Goal: Task Accomplishment & Management: Manage account settings

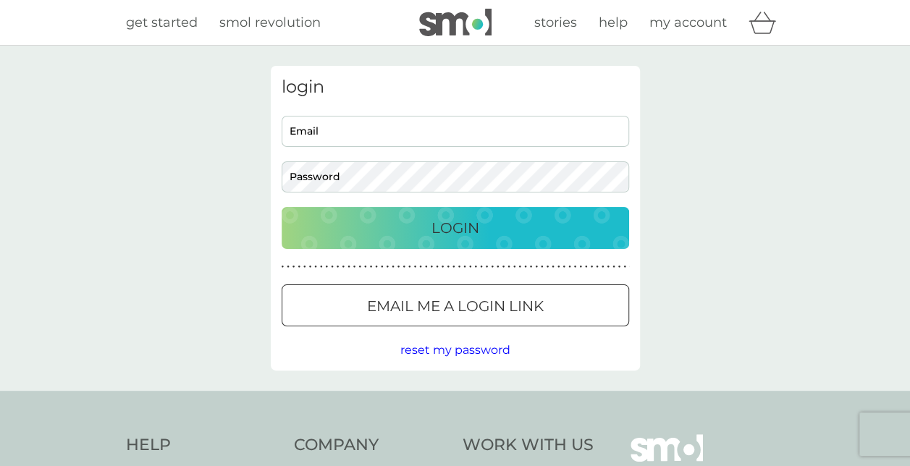
type input "nessie287@hotmail.com"
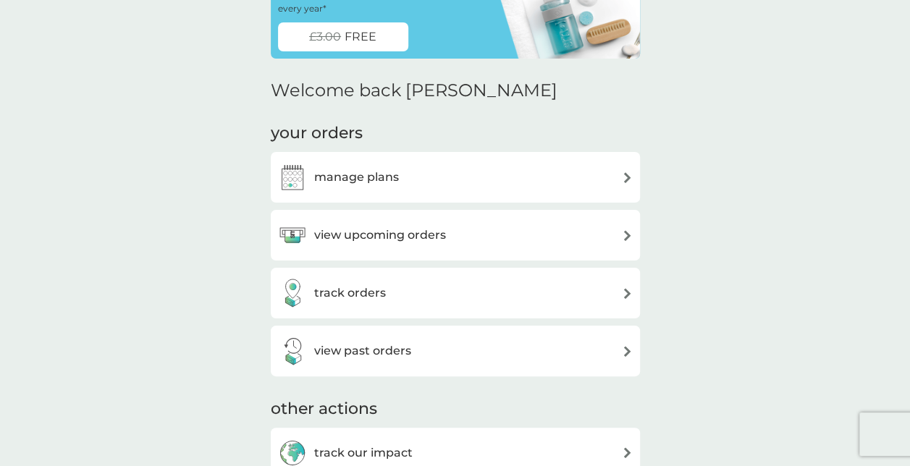
scroll to position [72, 0]
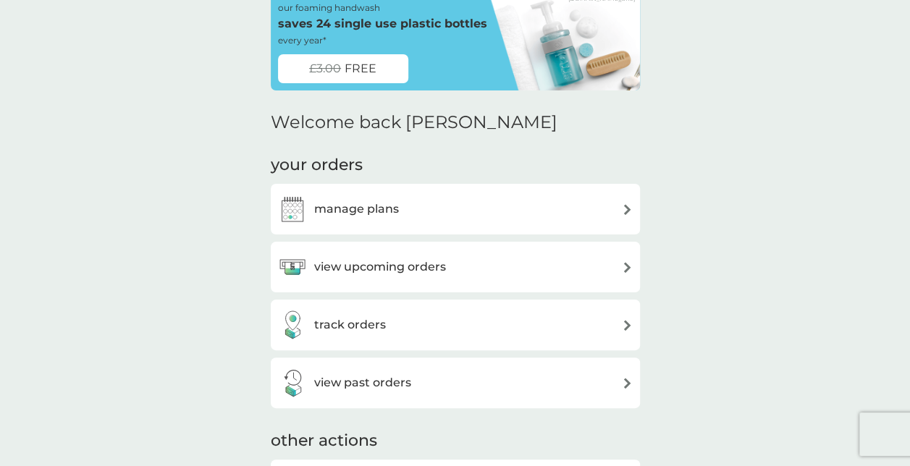
click at [607, 206] on div "manage plans" at bounding box center [455, 209] width 355 height 29
